Goal: Go to known website: Access a specific website the user already knows

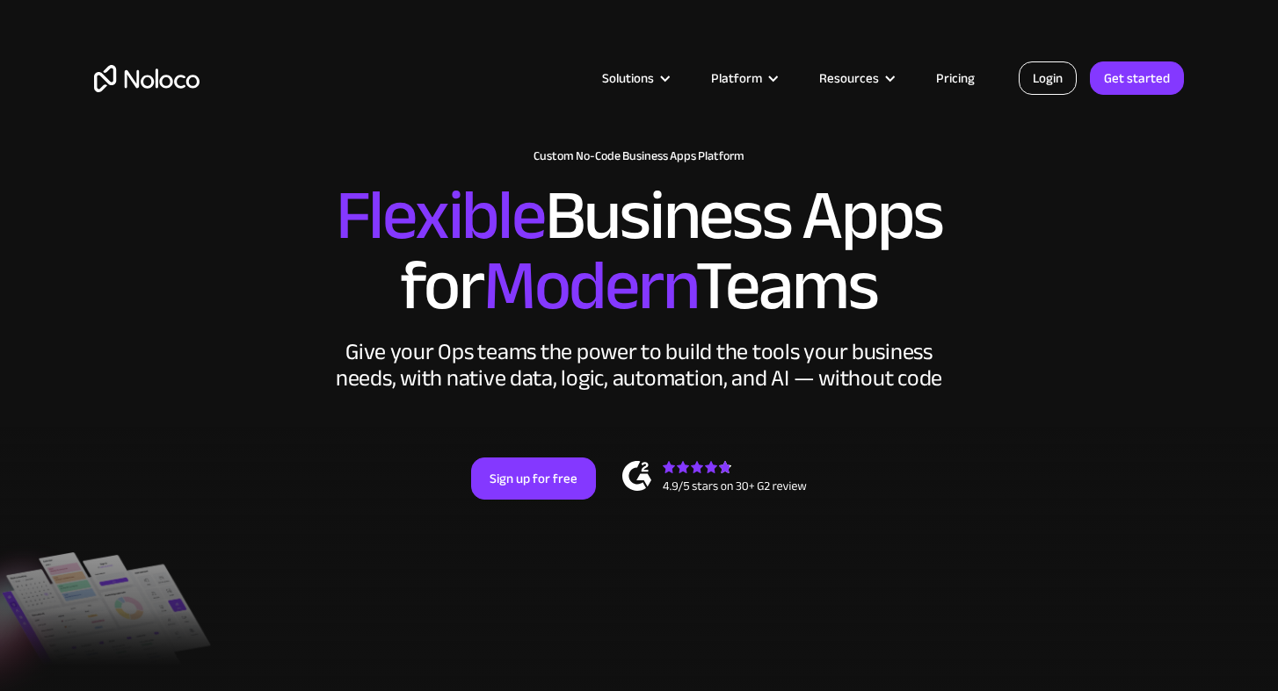
click at [1049, 83] on link "Login" at bounding box center [1047, 78] width 58 height 33
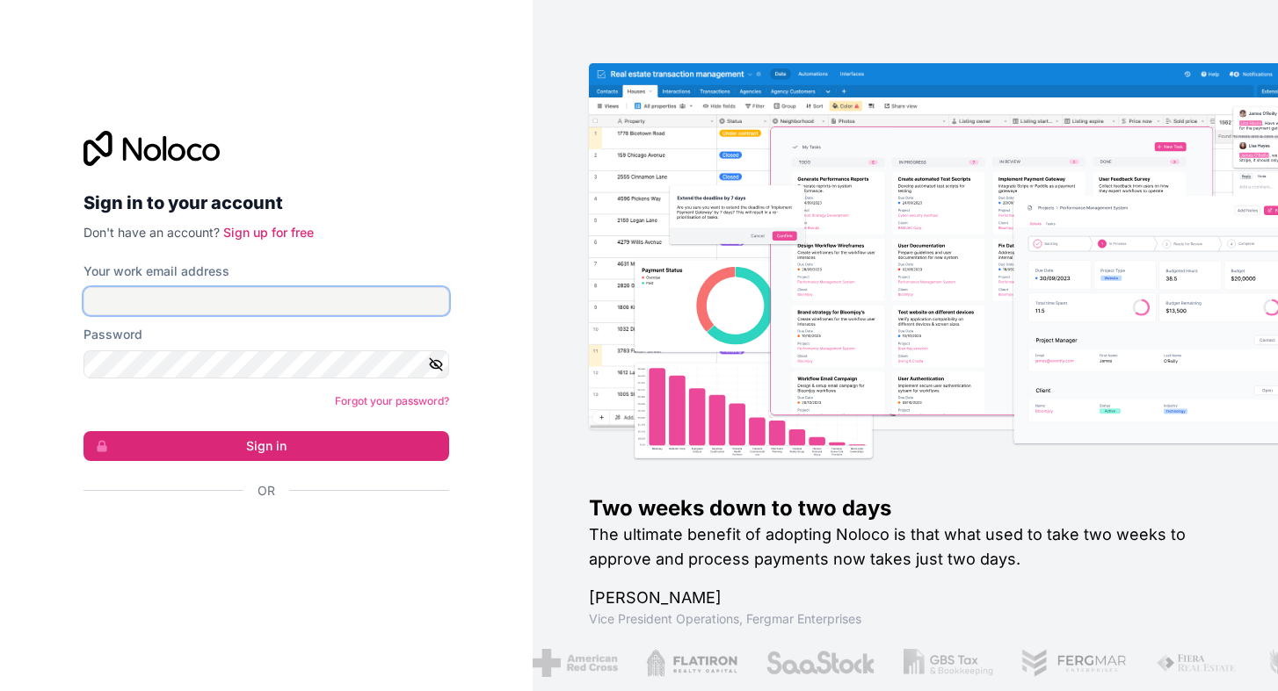
type input "ana@esquareglobal.net"
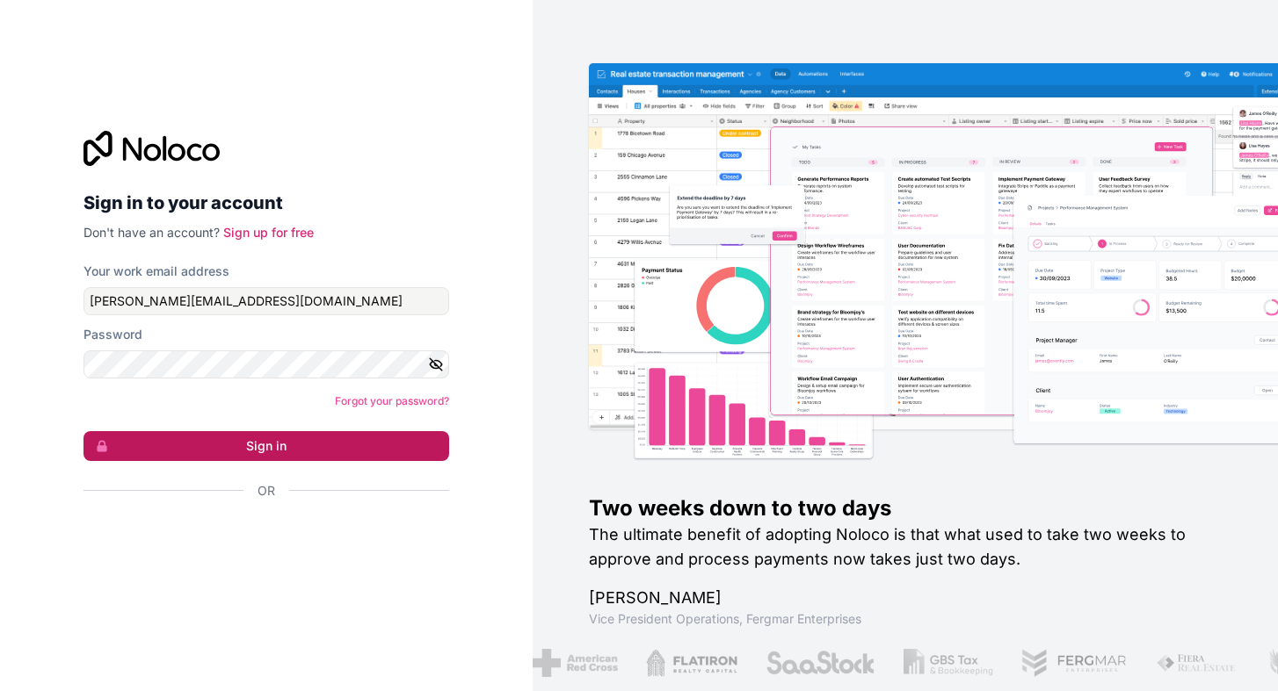
click at [259, 444] on button "Sign in" at bounding box center [266, 446] width 366 height 30
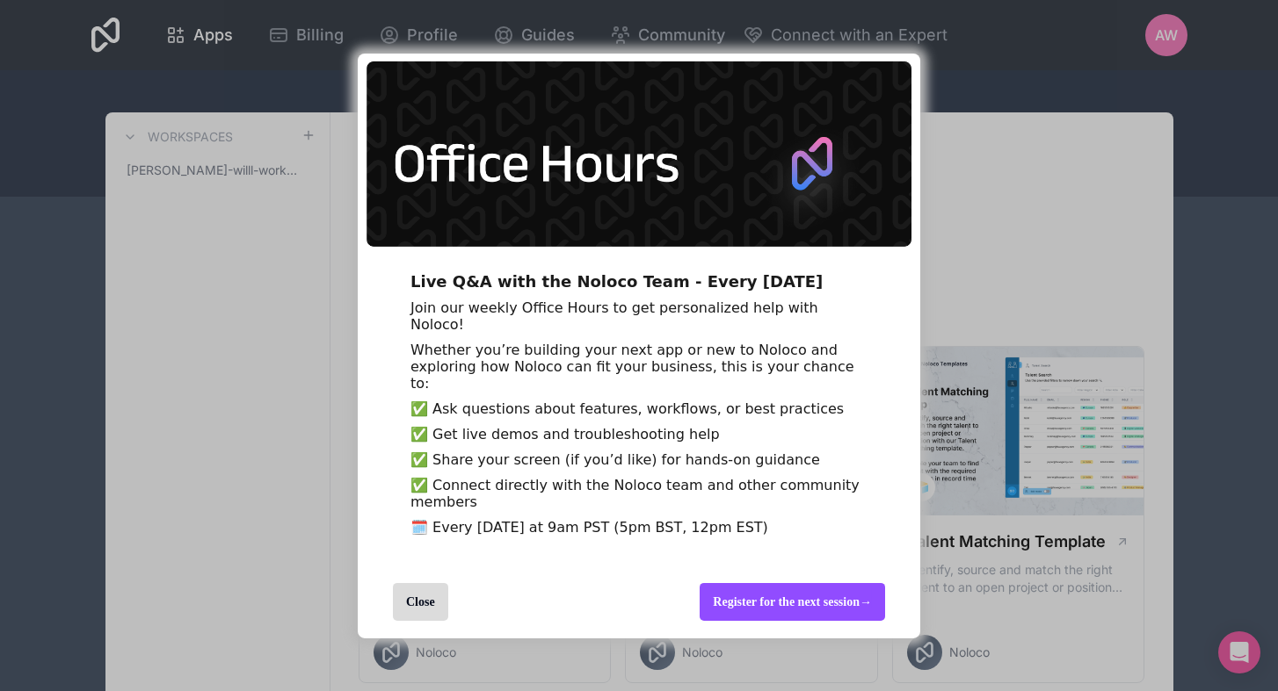
click at [790, 621] on div "Register for the next session →" at bounding box center [791, 602] width 185 height 38
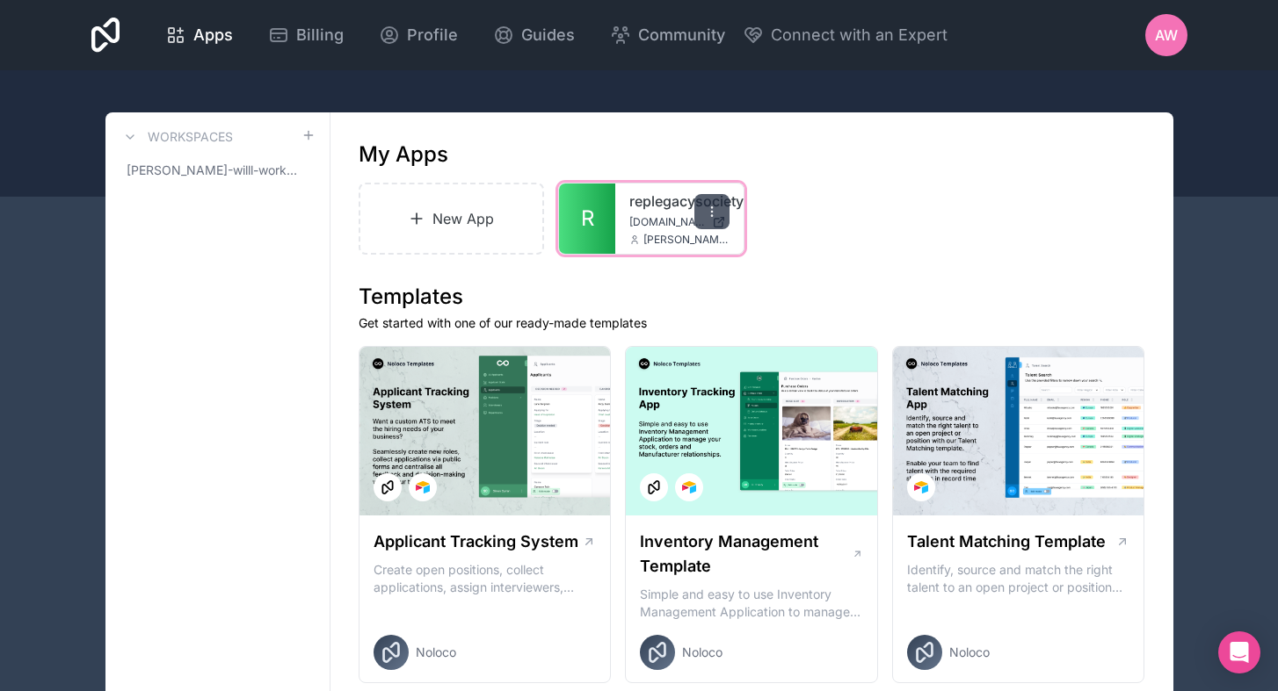
click at [714, 217] on icon at bounding box center [712, 212] width 14 height 14
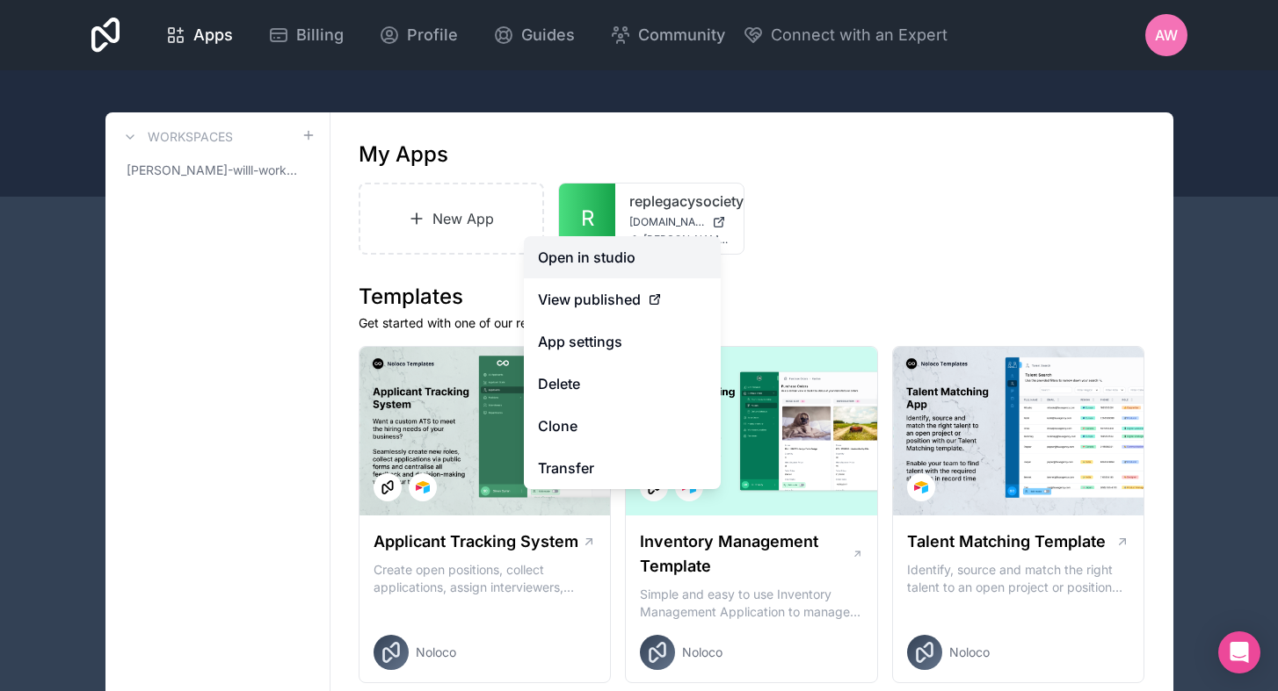
click at [610, 266] on link "Open in studio" at bounding box center [622, 257] width 197 height 42
